Goal: Navigation & Orientation: Find specific page/section

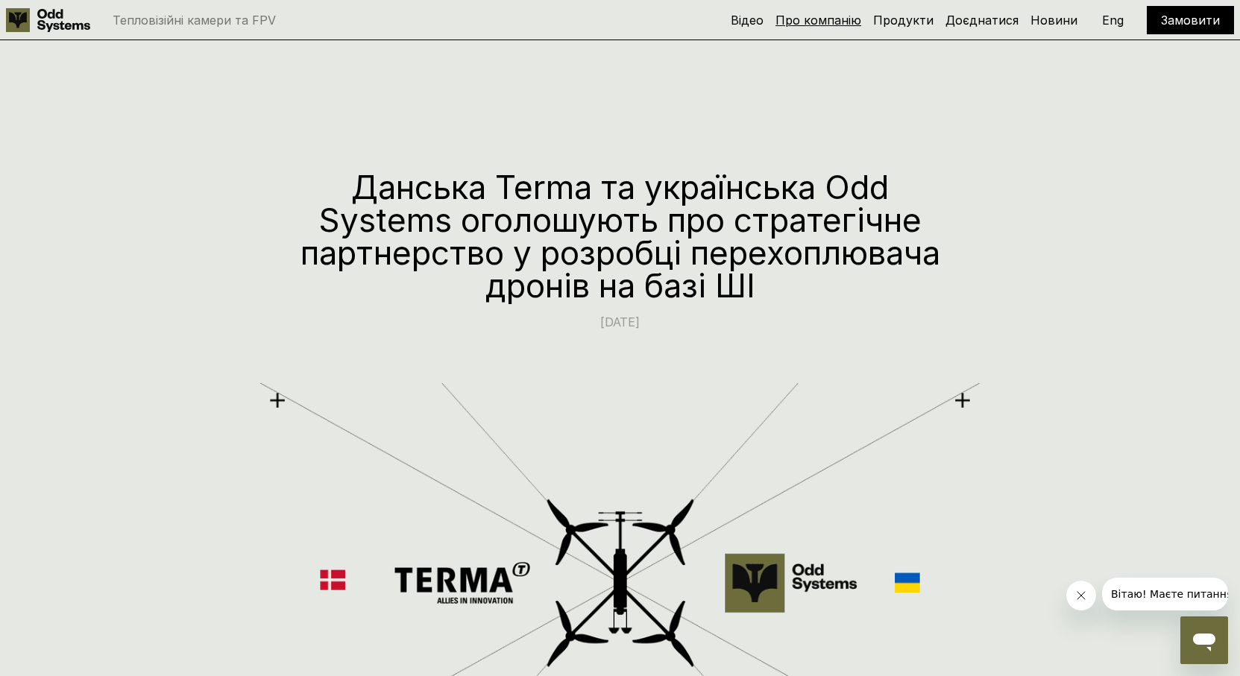
click at [812, 24] on link "Про компанію" at bounding box center [818, 20] width 86 height 15
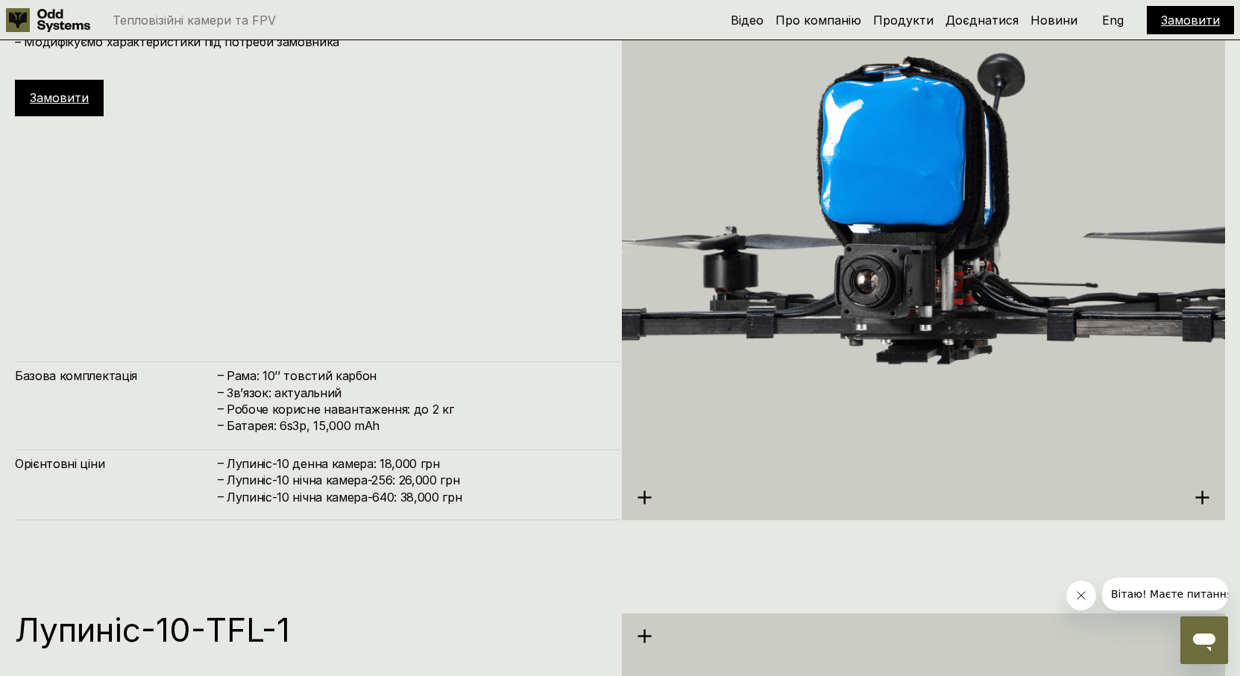
scroll to position [4850, 0]
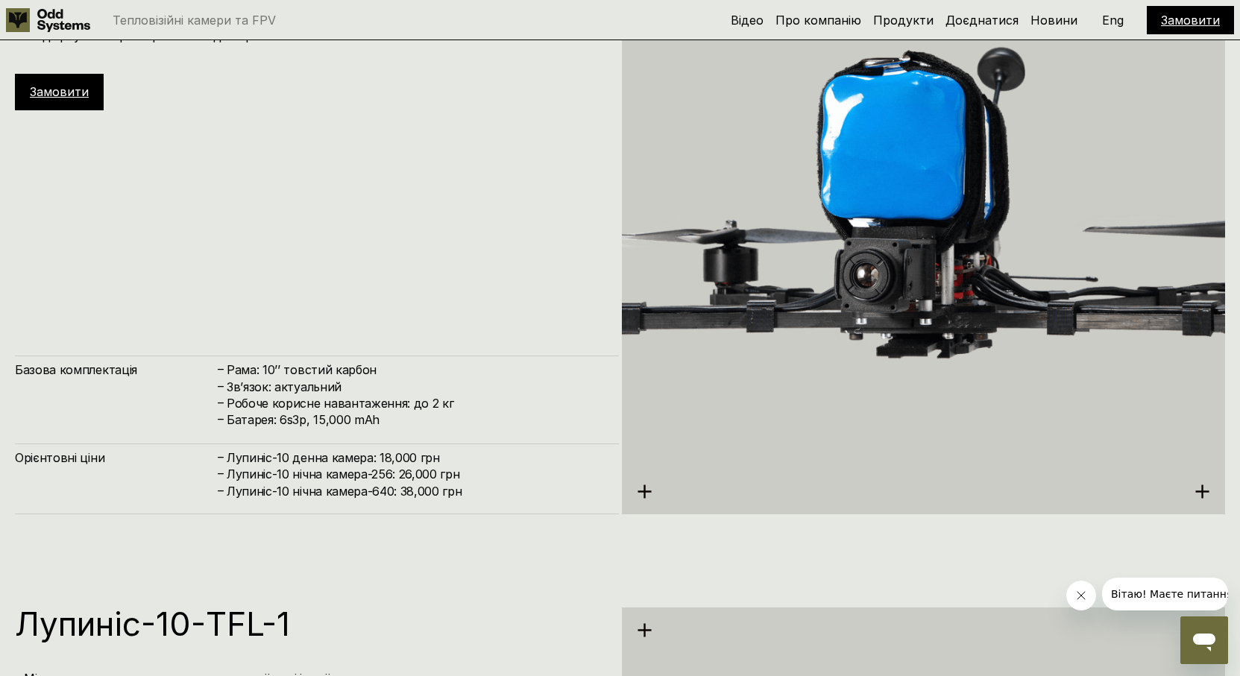
drag, startPoint x: 1231, startPoint y: 402, endPoint x: 1241, endPoint y: 151, distance: 250.7
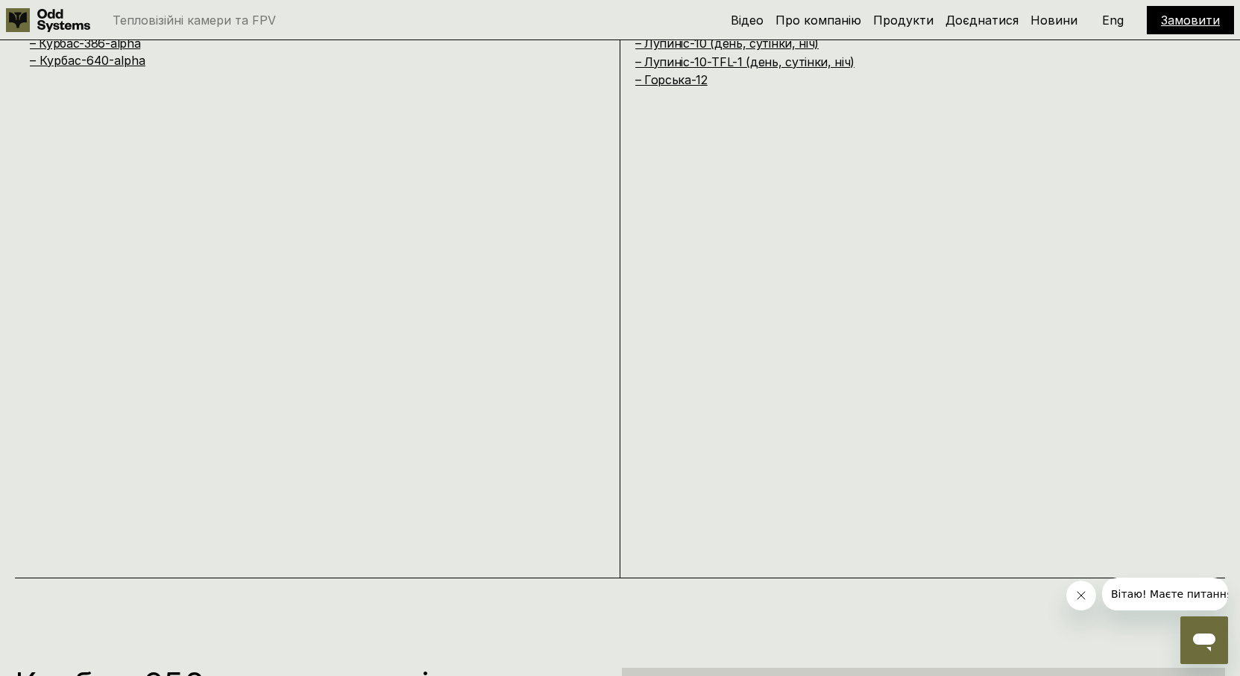
scroll to position [0, 0]
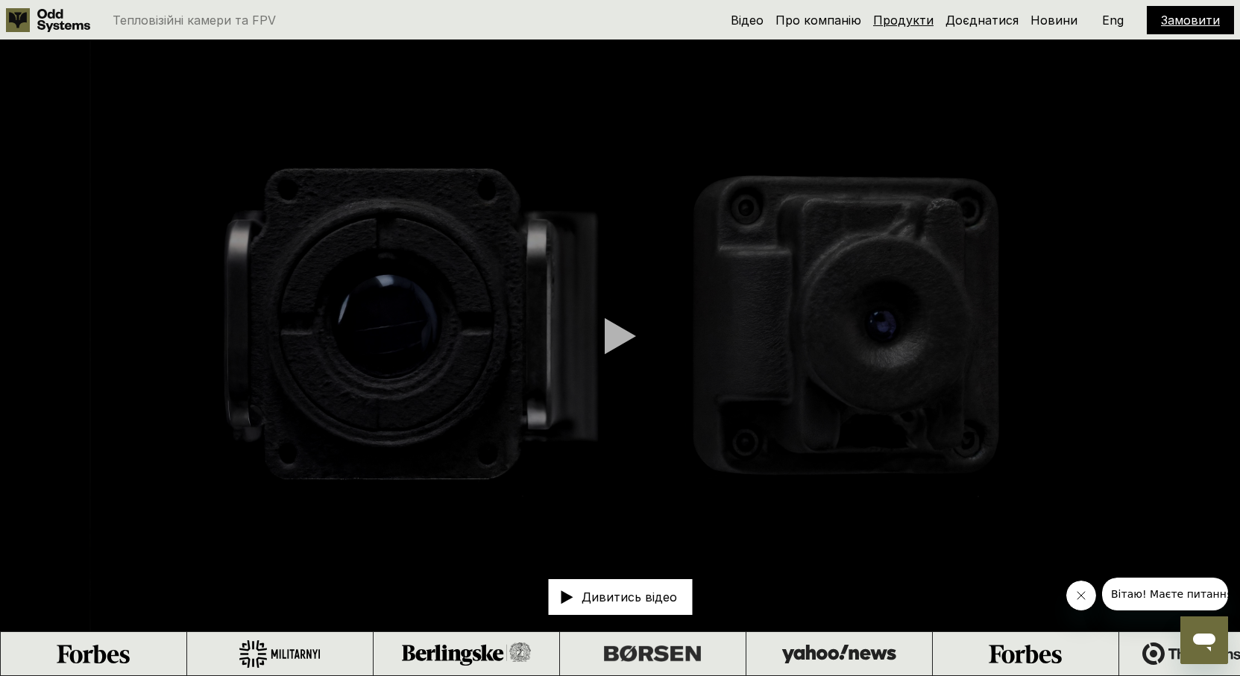
click at [900, 20] on link "Продукти" at bounding box center [903, 20] width 60 height 15
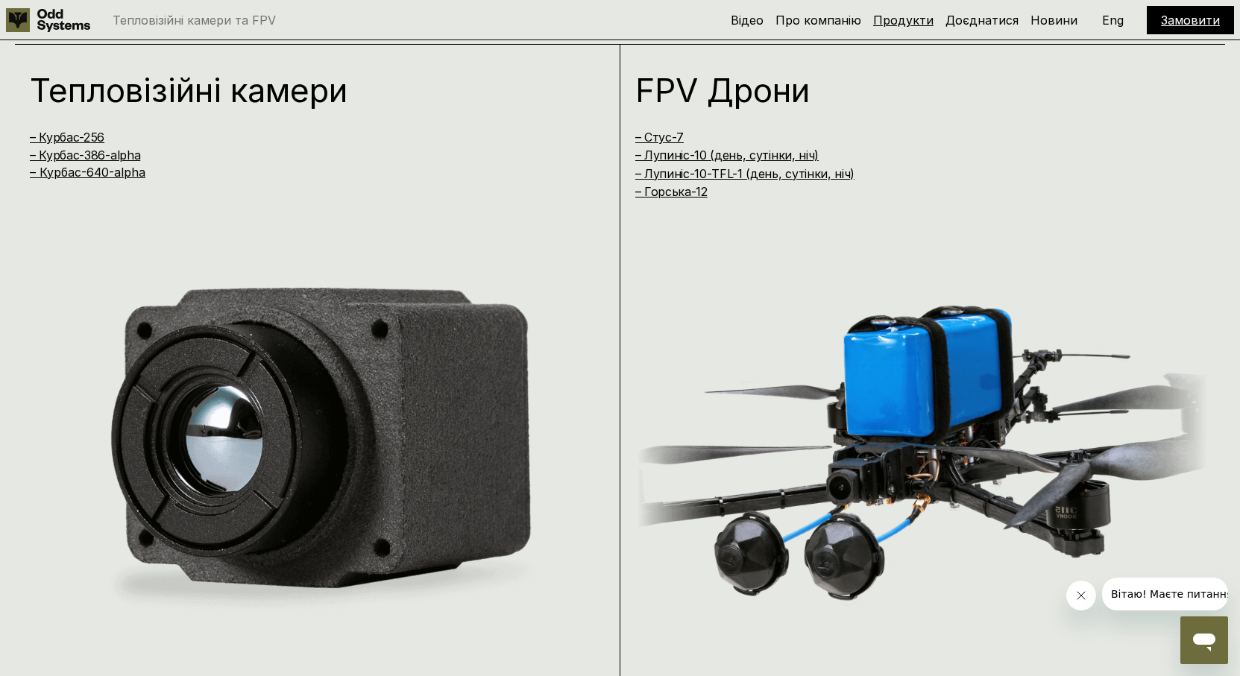
scroll to position [1352, 0]
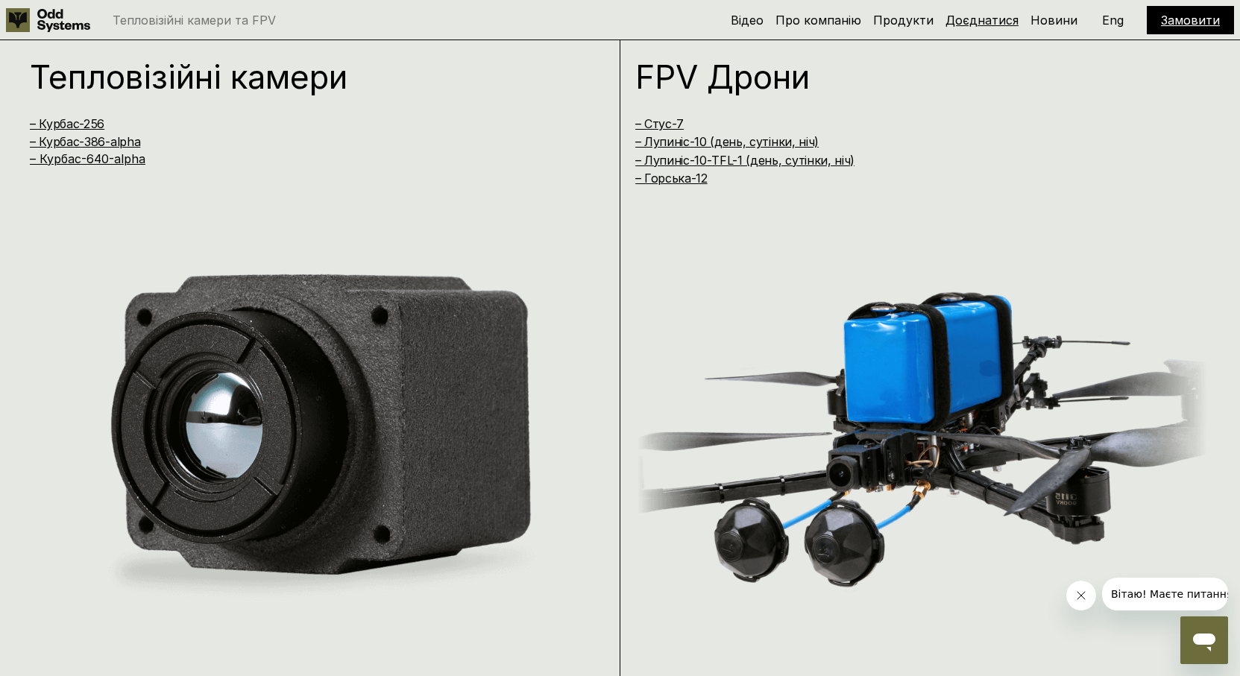
click at [1003, 16] on link "Доєднатися" at bounding box center [981, 20] width 73 height 15
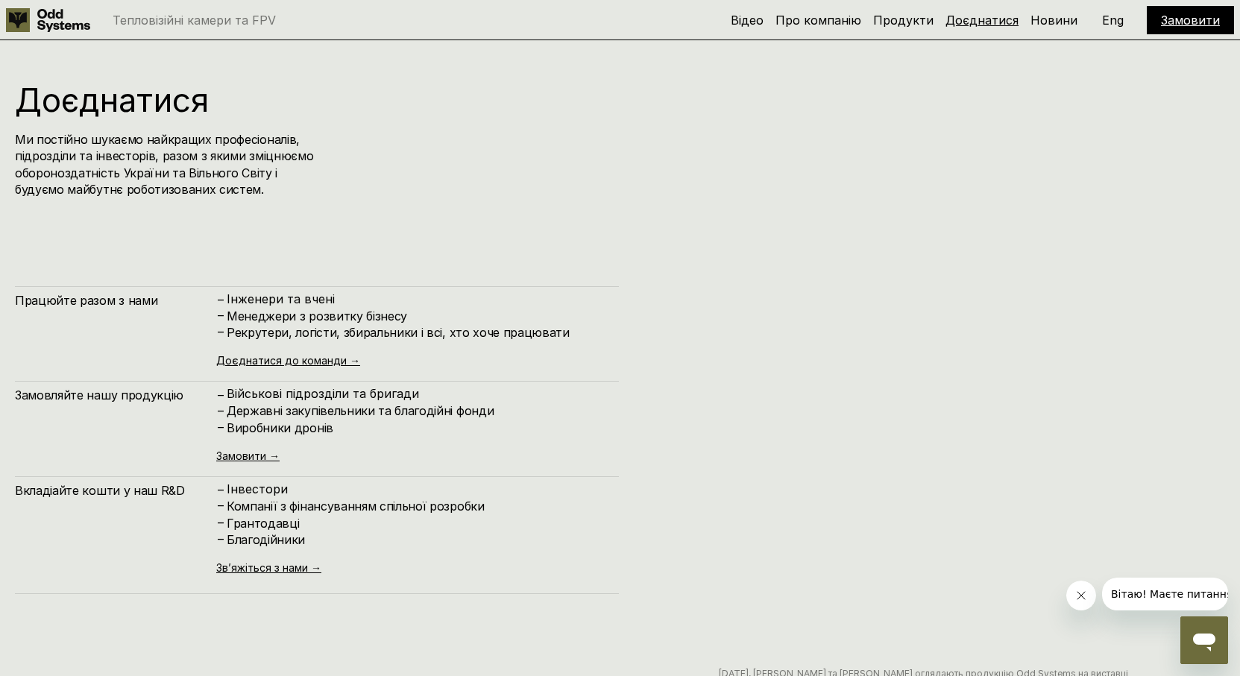
scroll to position [6761, 0]
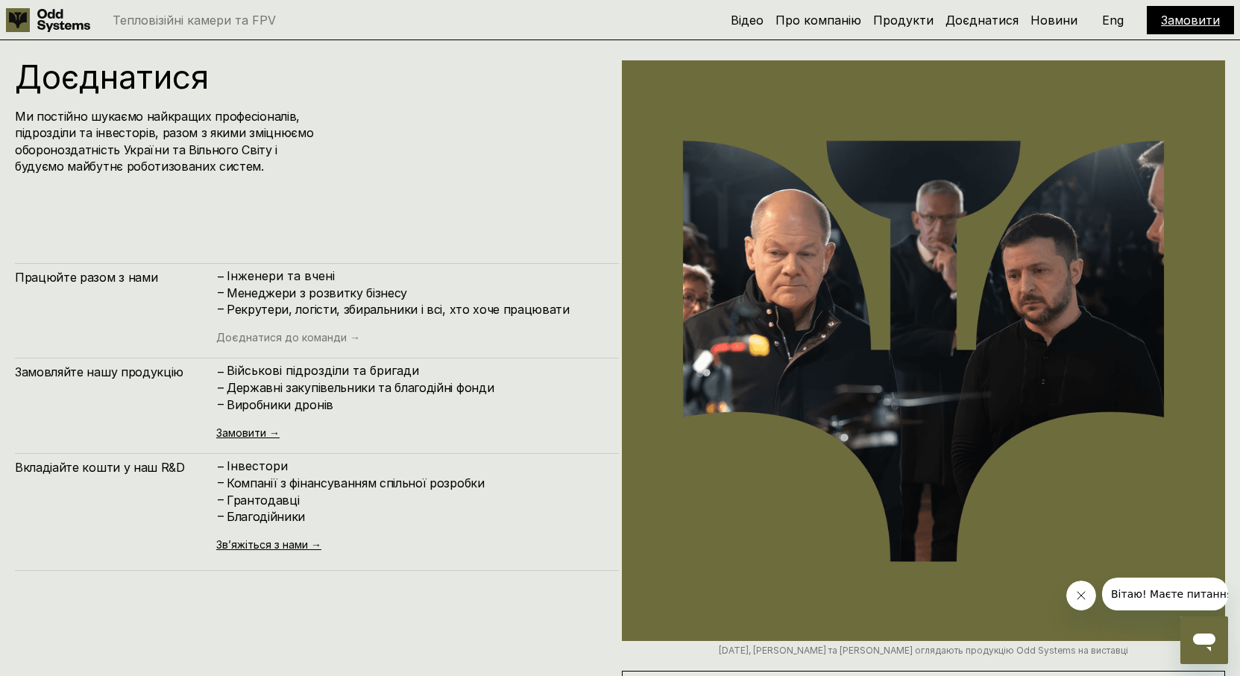
click at [279, 336] on link "Доєднатися до команди →" at bounding box center [288, 337] width 144 height 13
click at [265, 435] on link "Замовити →" at bounding box center [247, 432] width 63 height 13
click at [335, 341] on link "Доєднатися до команди →" at bounding box center [288, 337] width 144 height 13
